Goal: Browse casually: Explore the website without a specific task or goal

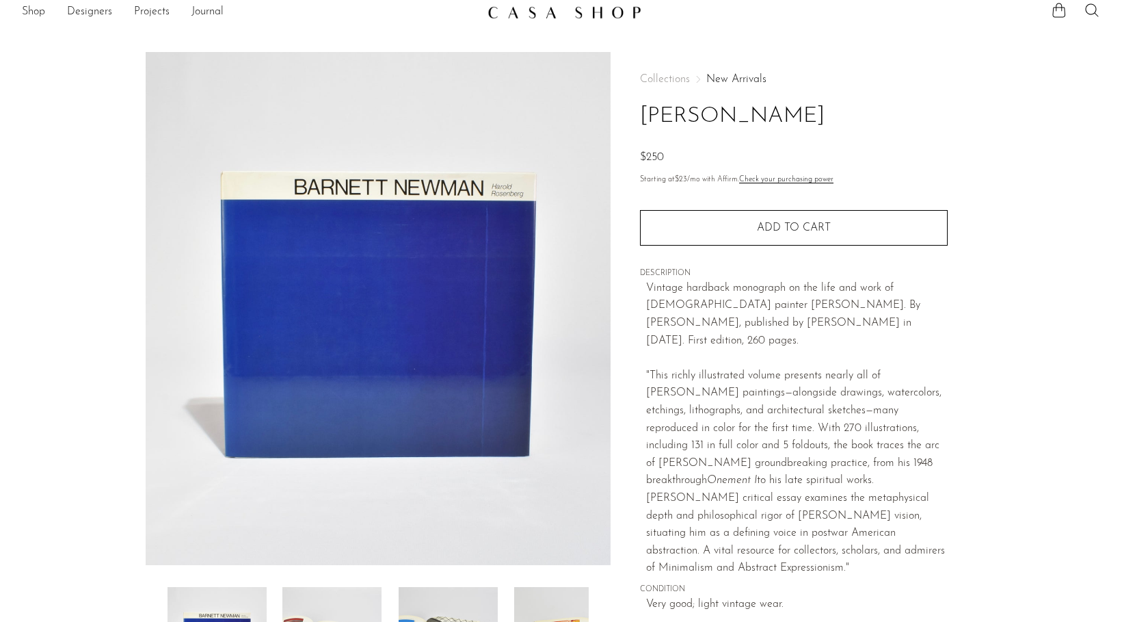
scroll to position [15, 0]
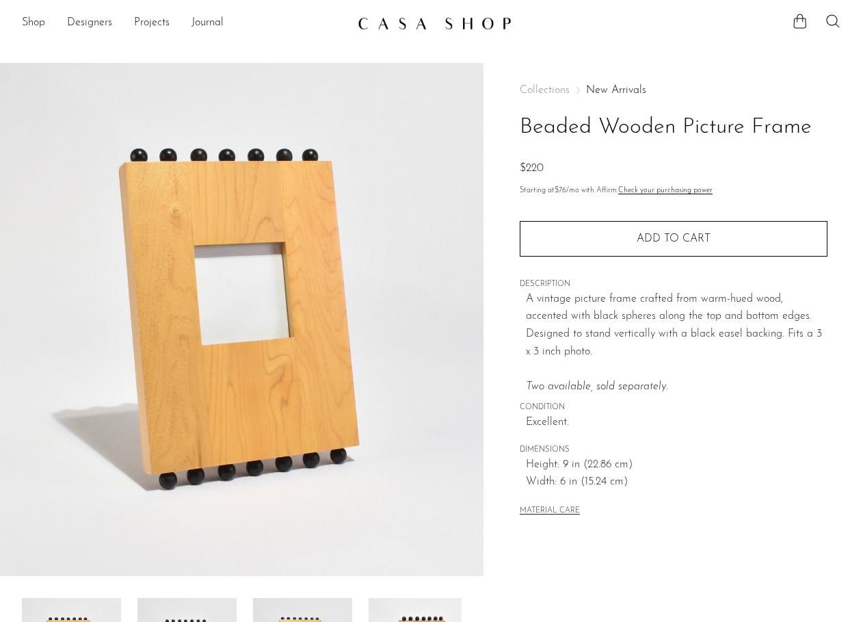
drag, startPoint x: 421, startPoint y: 291, endPoint x: 851, endPoint y: 130, distance: 458.6
click at [0, 0] on body "Shop Featured New Arrivals Bestsellers" at bounding box center [431, 445] width 863 height 890
